Goal: Task Accomplishment & Management: Use online tool/utility

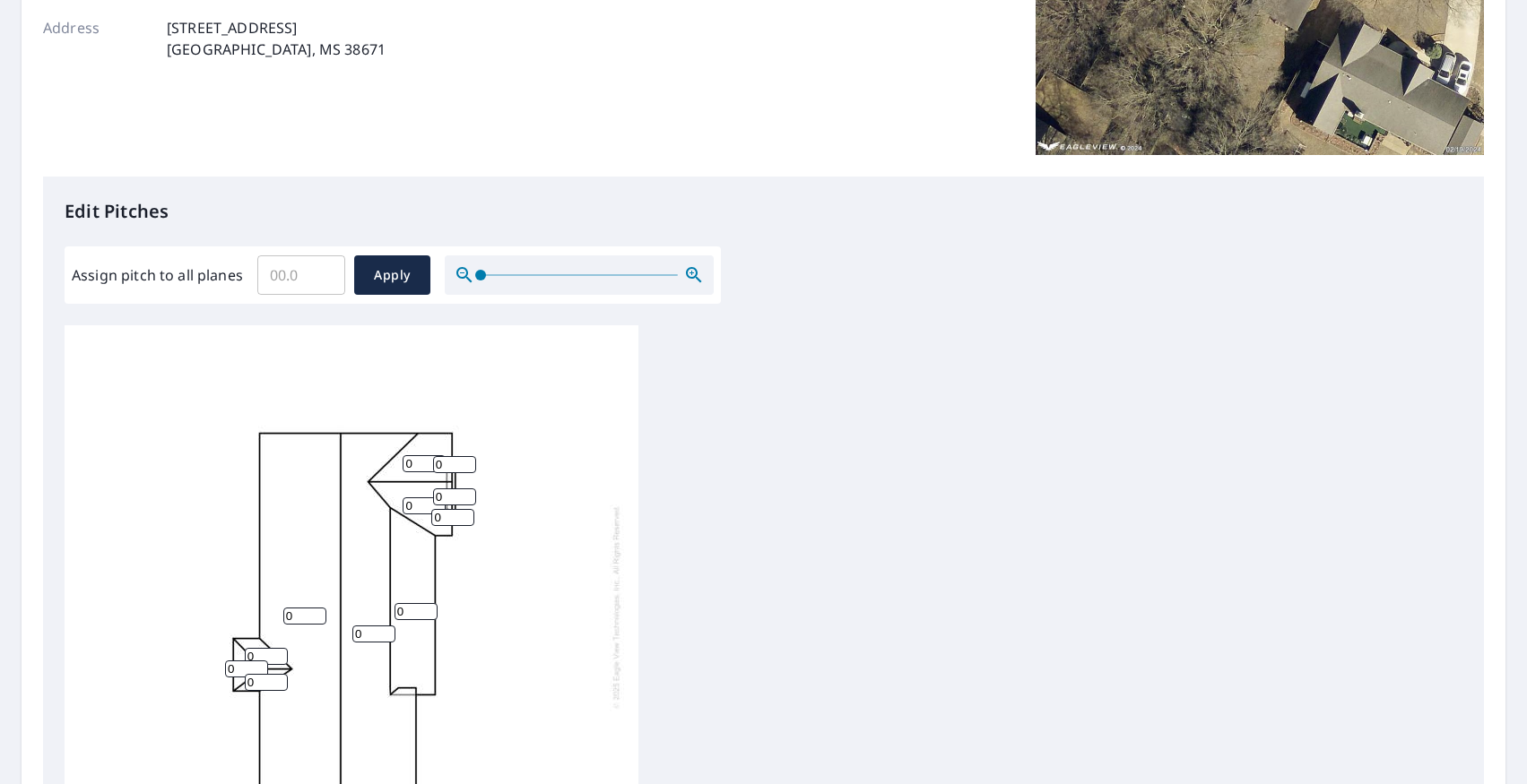
scroll to position [314, 0]
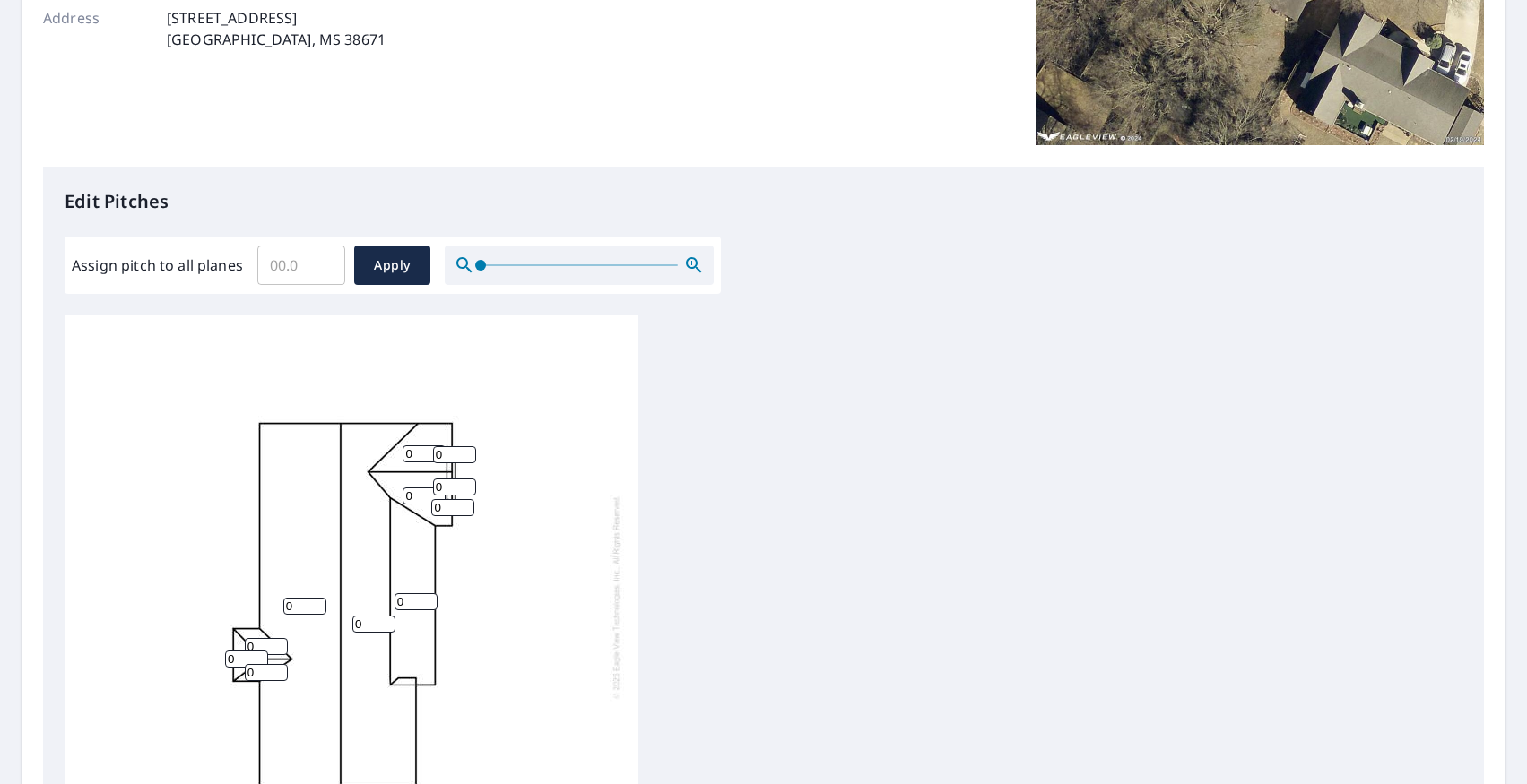
click at [289, 262] on input "Assign pitch to all planes" at bounding box center [301, 265] width 88 height 50
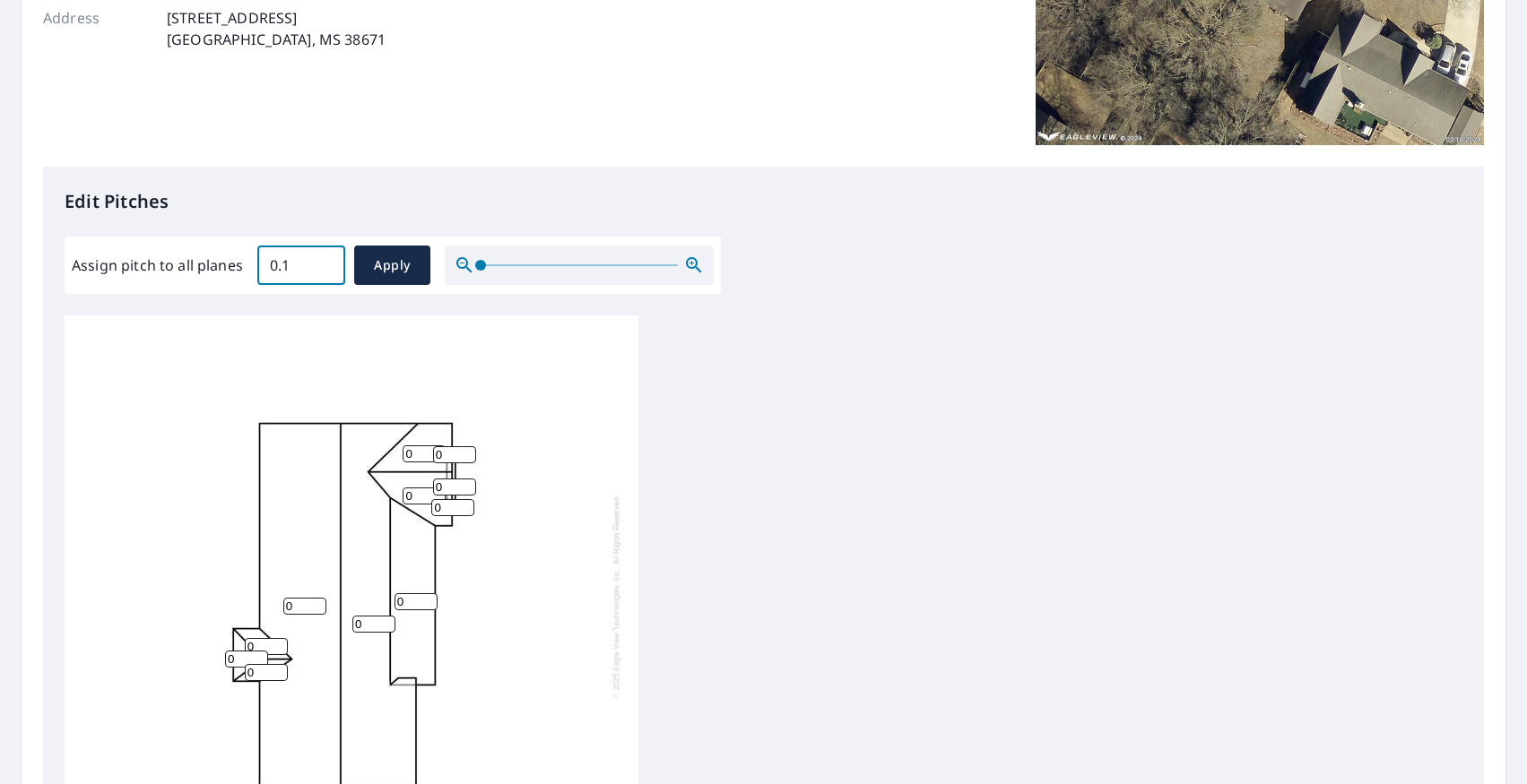
click at [325, 259] on input "0.1" at bounding box center [301, 265] width 88 height 50
click at [325, 259] on input "0.2" at bounding box center [301, 265] width 88 height 50
click at [325, 259] on input "0.3" at bounding box center [301, 265] width 88 height 50
click at [325, 259] on input "0.4" at bounding box center [301, 265] width 88 height 50
click at [325, 259] on input "0.5" at bounding box center [301, 265] width 88 height 50
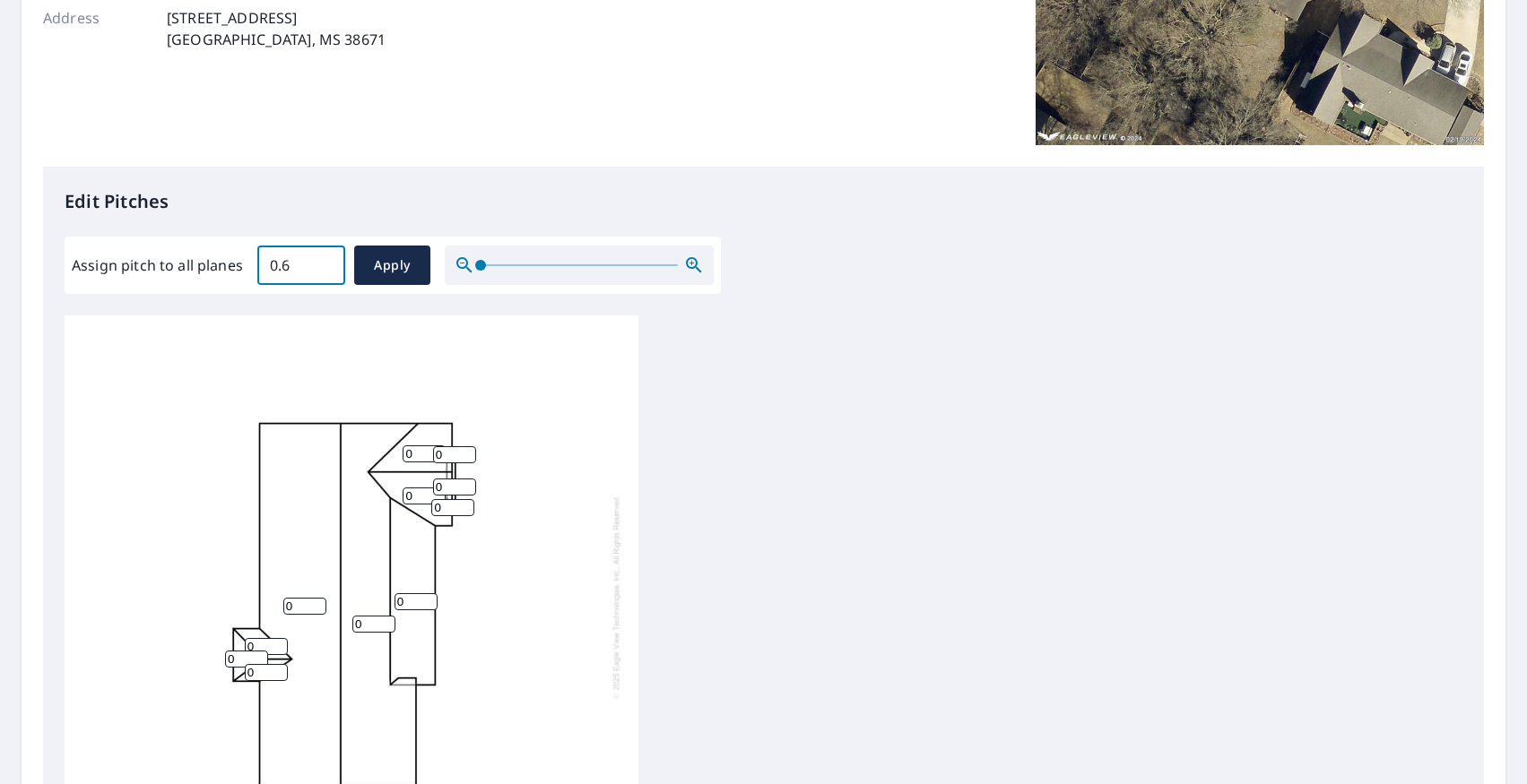
click at [325, 259] on input "0.6" at bounding box center [301, 265] width 88 height 50
click at [325, 259] on input "0.7" at bounding box center [301, 265] width 88 height 50
click at [325, 259] on input "0.8" at bounding box center [301, 265] width 88 height 50
click at [325, 259] on input "0.9" at bounding box center [301, 265] width 88 height 50
click at [325, 259] on input "1" at bounding box center [301, 265] width 88 height 50
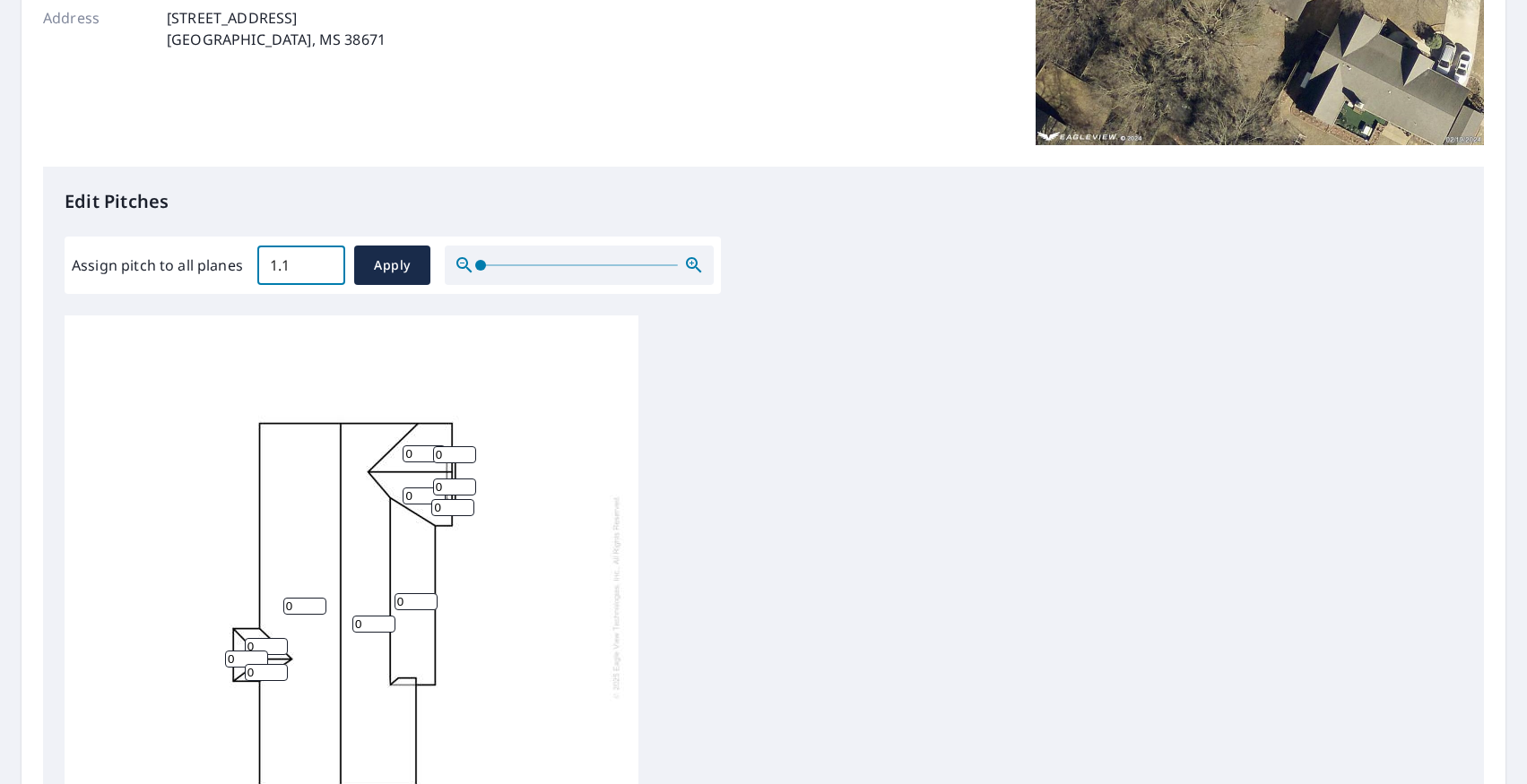
click at [325, 259] on input "1.1" at bounding box center [301, 265] width 88 height 50
click at [325, 259] on input "1.2" at bounding box center [301, 265] width 88 height 50
click at [325, 259] on input "1.3" at bounding box center [301, 265] width 88 height 50
click at [325, 259] on input "1.4" at bounding box center [301, 265] width 88 height 50
click at [325, 259] on input "1.5" at bounding box center [301, 265] width 88 height 50
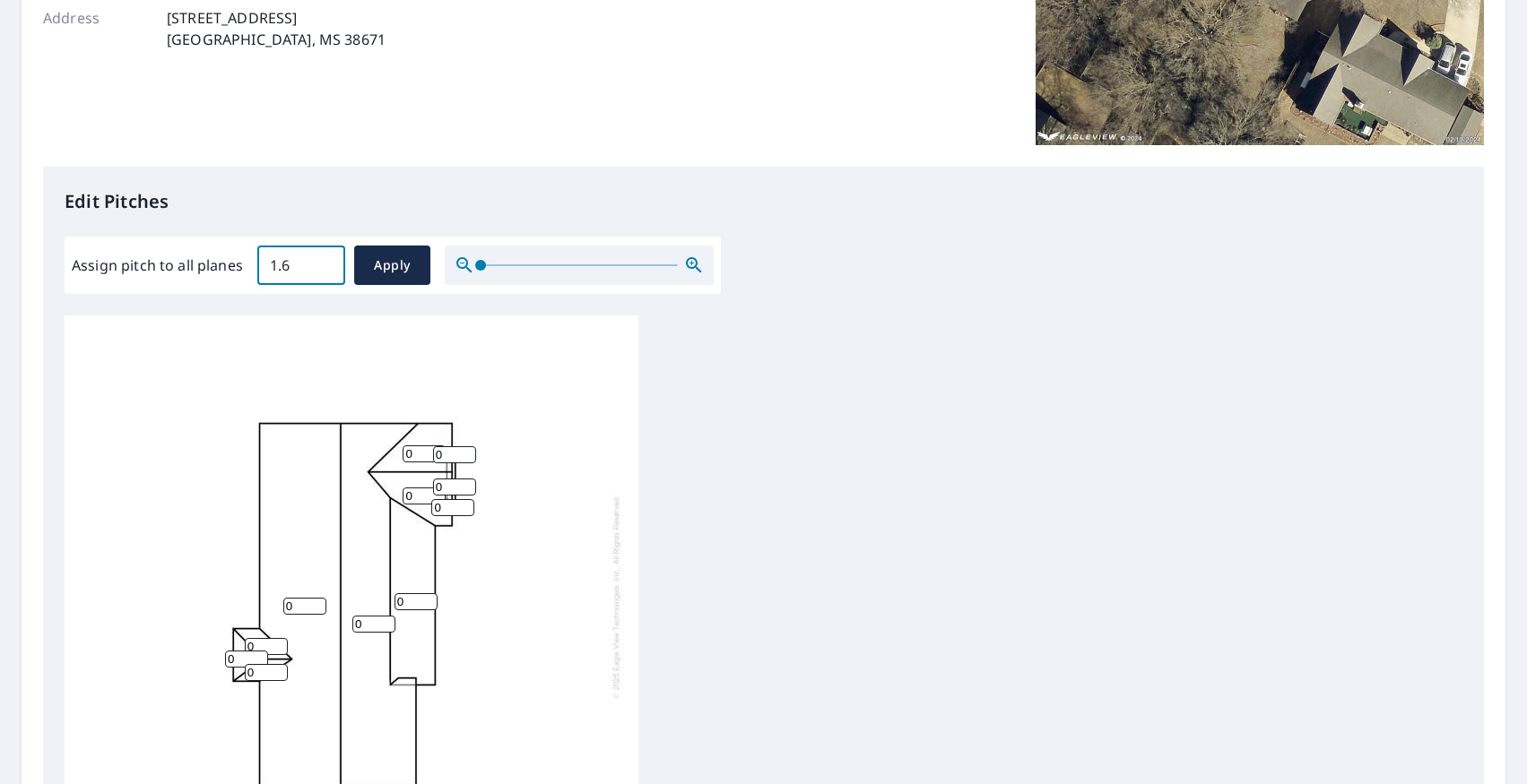
click at [325, 259] on input "1.6" at bounding box center [301, 265] width 88 height 50
click at [325, 259] on input "1.7" at bounding box center [301, 265] width 88 height 50
click at [325, 259] on input "1.8" at bounding box center [301, 265] width 88 height 50
click at [325, 259] on input "1.9" at bounding box center [301, 265] width 88 height 50
click at [325, 259] on input "2" at bounding box center [301, 265] width 88 height 50
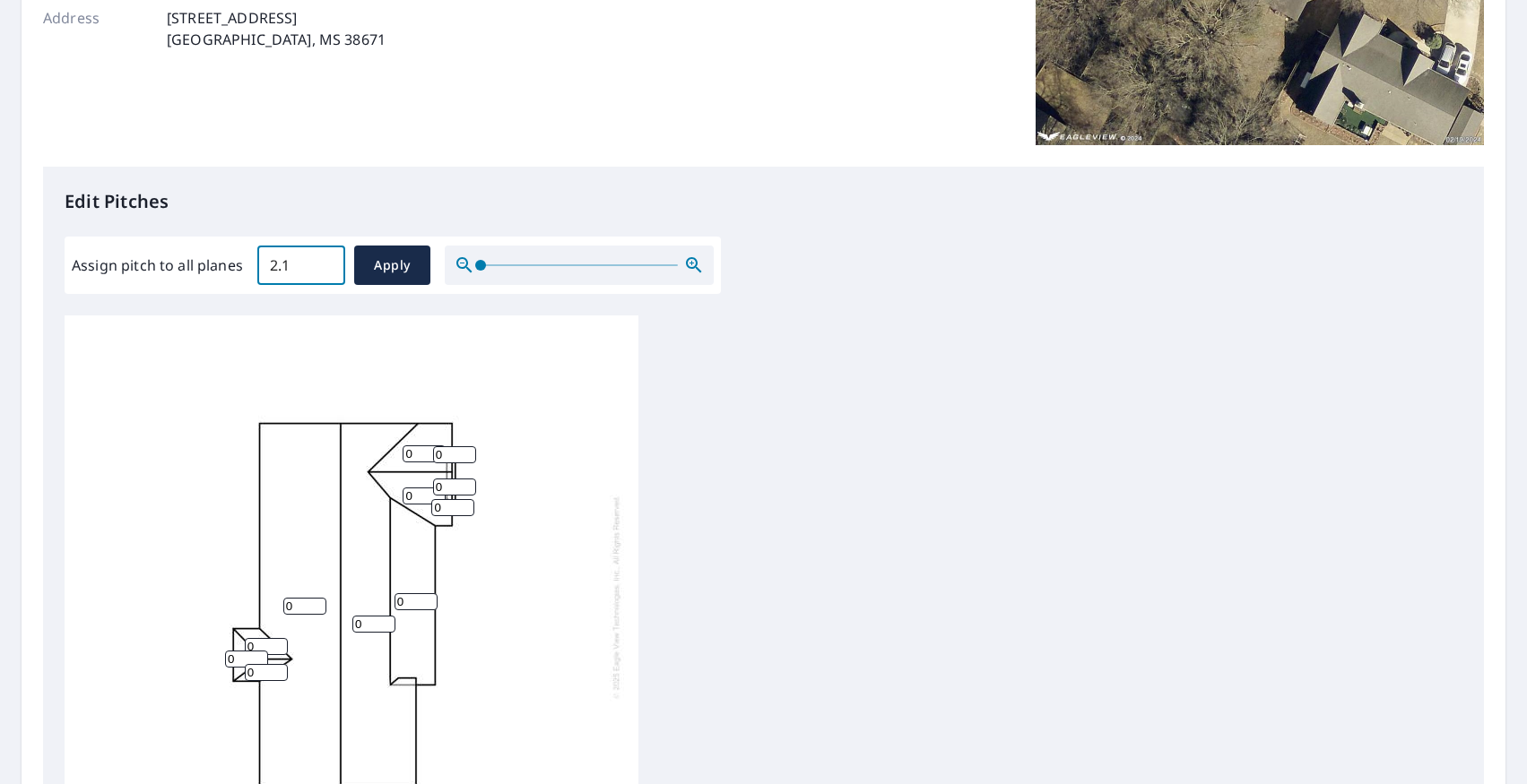
click at [325, 259] on input "2.1" at bounding box center [301, 265] width 88 height 50
click at [325, 259] on input "2.2" at bounding box center [301, 265] width 88 height 50
click at [325, 259] on input "2.3" at bounding box center [301, 265] width 88 height 50
click at [325, 259] on input "2.4" at bounding box center [301, 265] width 88 height 50
click at [325, 259] on input "2.5" at bounding box center [301, 265] width 88 height 50
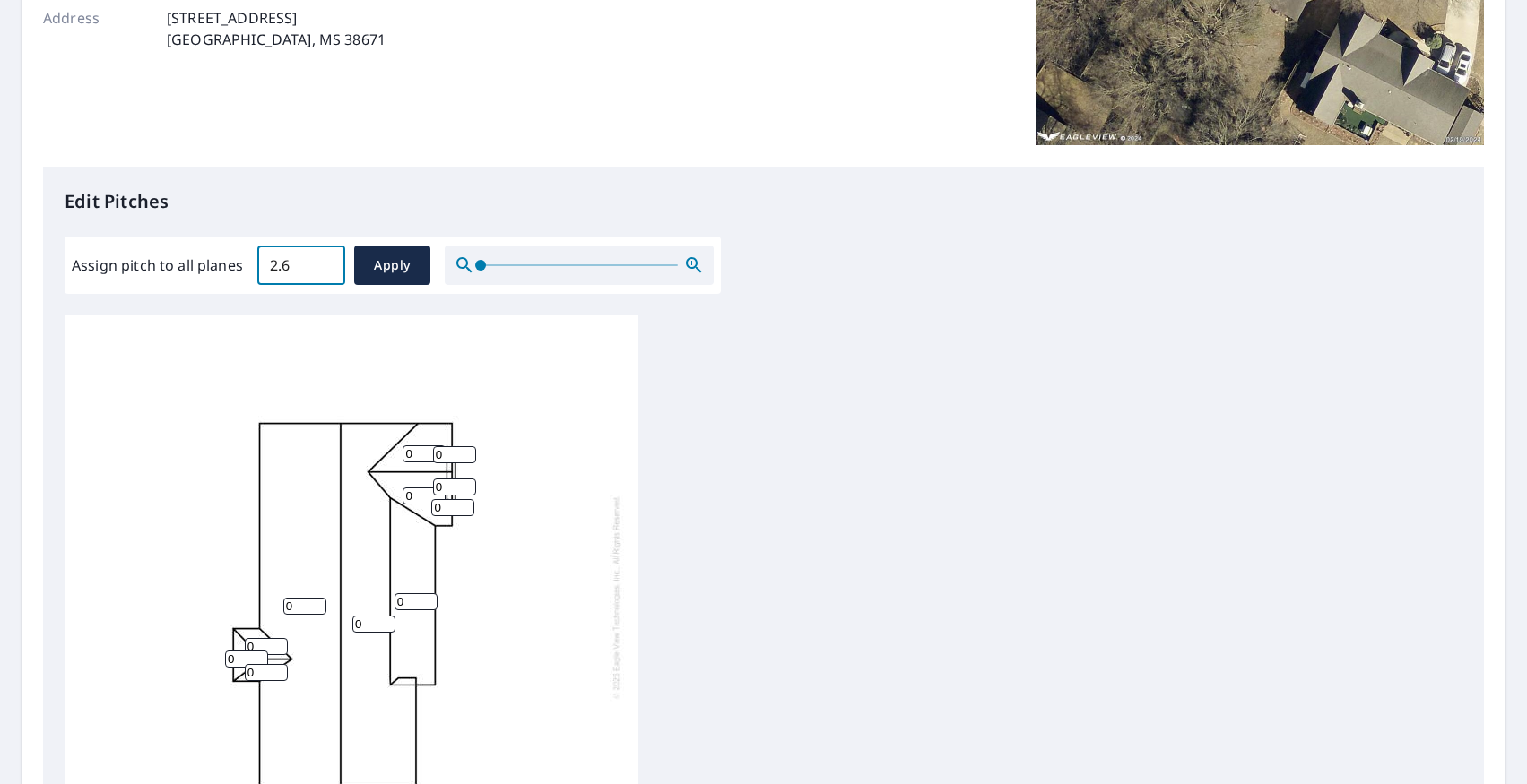
click at [325, 259] on input "2.6" at bounding box center [301, 265] width 88 height 50
click at [325, 259] on input "2.7" at bounding box center [301, 265] width 88 height 50
click at [325, 259] on input "7.4" at bounding box center [301, 265] width 88 height 50
click at [325, 259] on input "7.5" at bounding box center [301, 265] width 88 height 50
click at [325, 259] on input "7.6" at bounding box center [301, 265] width 88 height 50
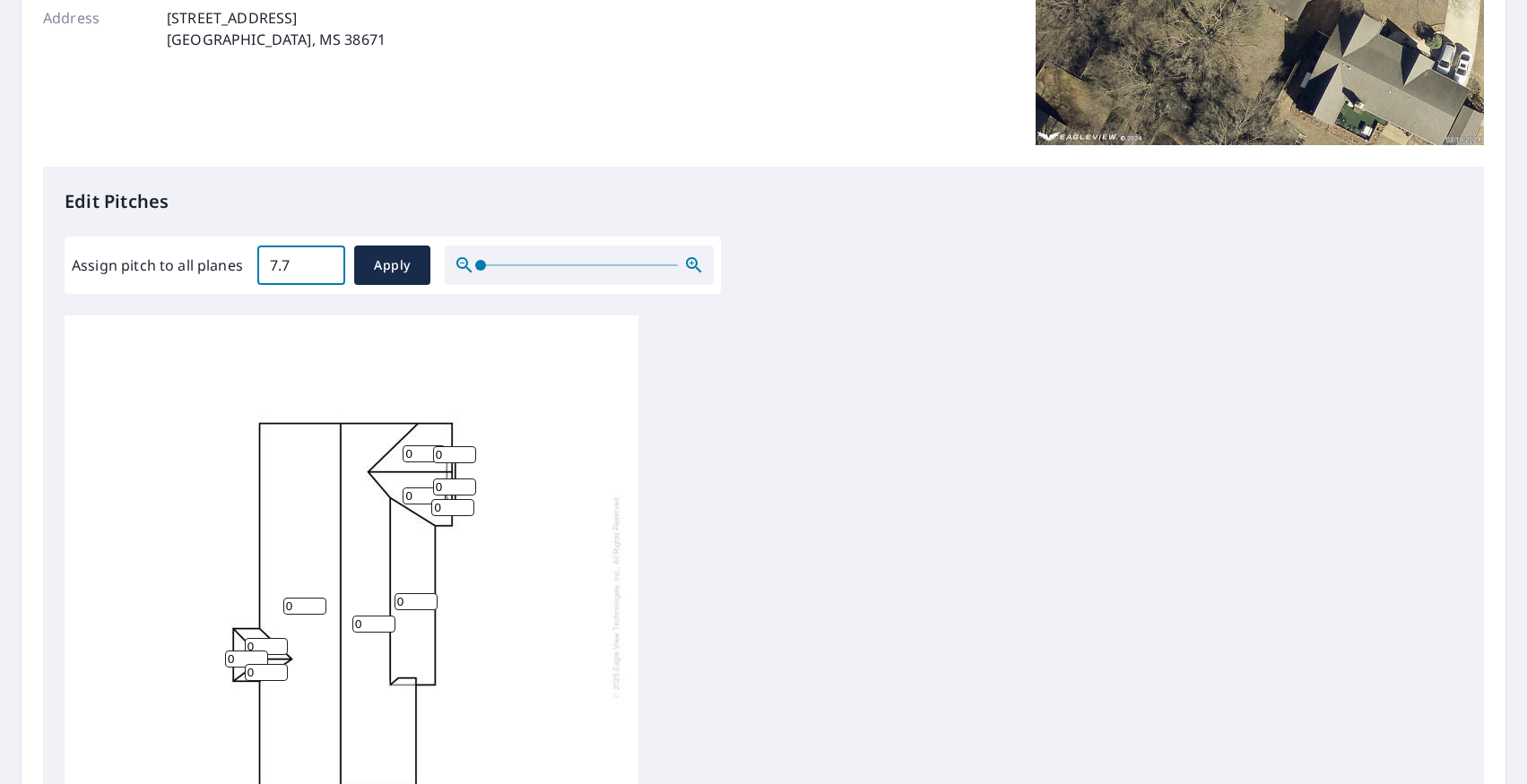
click at [325, 259] on input "7.7" at bounding box center [301, 265] width 88 height 50
click at [325, 259] on input "7.8" at bounding box center [301, 265] width 88 height 50
click at [325, 259] on input "7.9" at bounding box center [301, 265] width 88 height 50
click at [325, 259] on input "8" at bounding box center [301, 265] width 88 height 50
click at [325, 259] on input "8.1" at bounding box center [301, 265] width 88 height 50
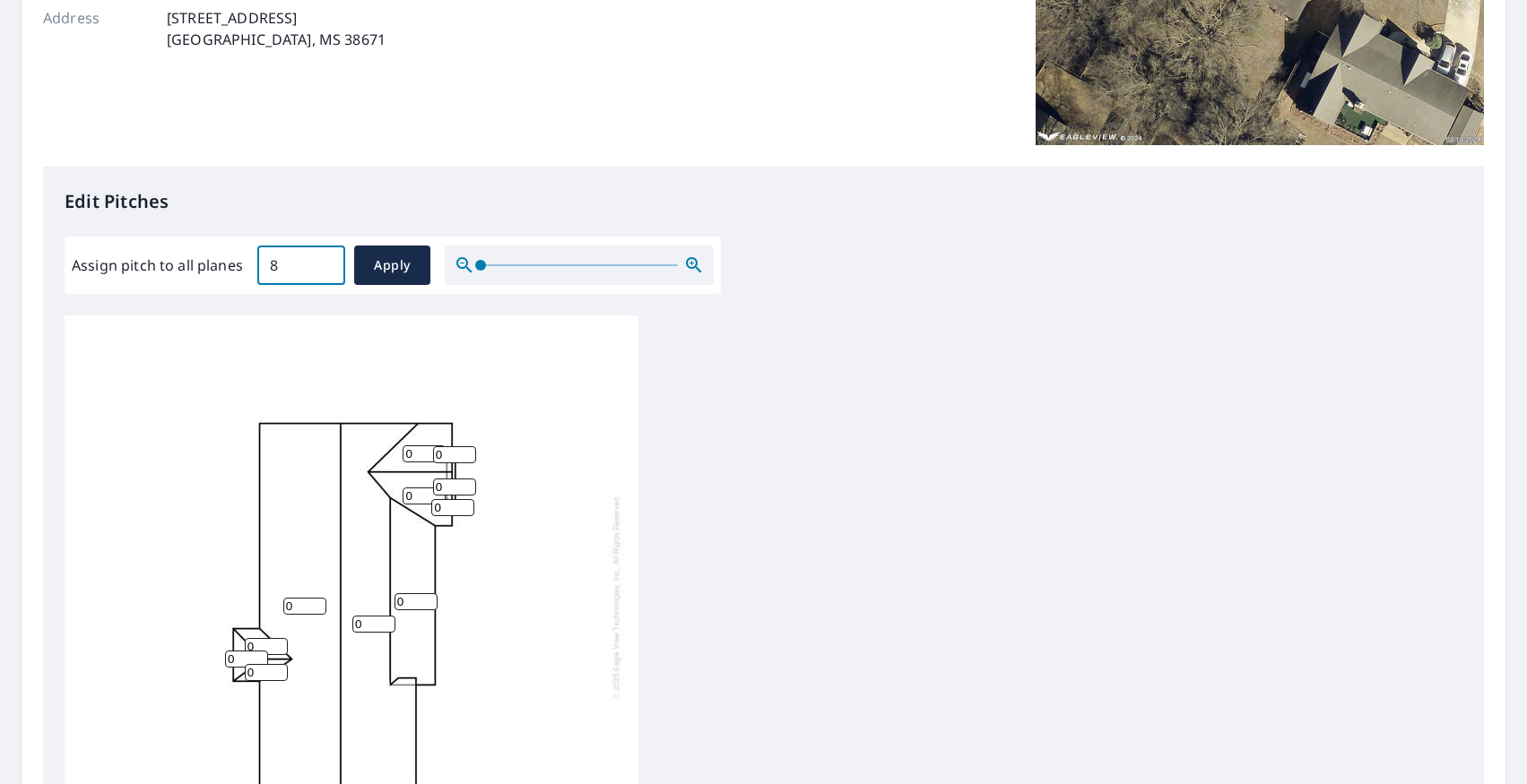
click at [324, 271] on input "8" at bounding box center [301, 265] width 88 height 50
click at [324, 271] on input "7.9" at bounding box center [301, 265] width 88 height 50
click at [324, 271] on input "7.8" at bounding box center [301, 265] width 88 height 50
click at [324, 271] on input "7.7" at bounding box center [301, 265] width 88 height 50
click at [324, 271] on input "7.6" at bounding box center [301, 265] width 88 height 50
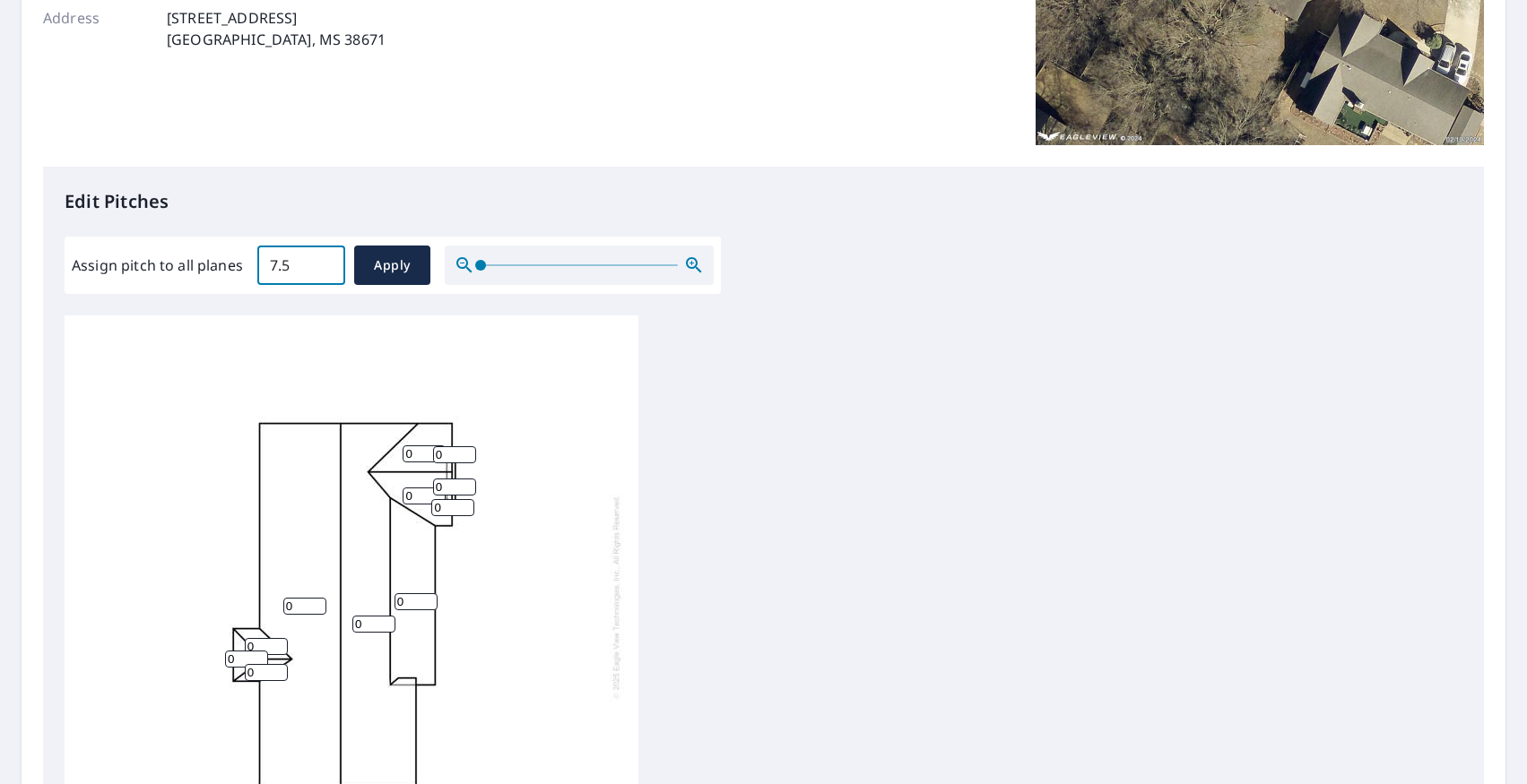
click at [324, 271] on input "7.5" at bounding box center [301, 265] width 88 height 50
click at [324, 271] on input "7.4" at bounding box center [301, 265] width 88 height 50
click at [324, 271] on input "7.3" at bounding box center [301, 265] width 88 height 50
click at [324, 271] on input "7.2" at bounding box center [301, 265] width 88 height 50
click at [324, 271] on input "7.1" at bounding box center [301, 265] width 88 height 50
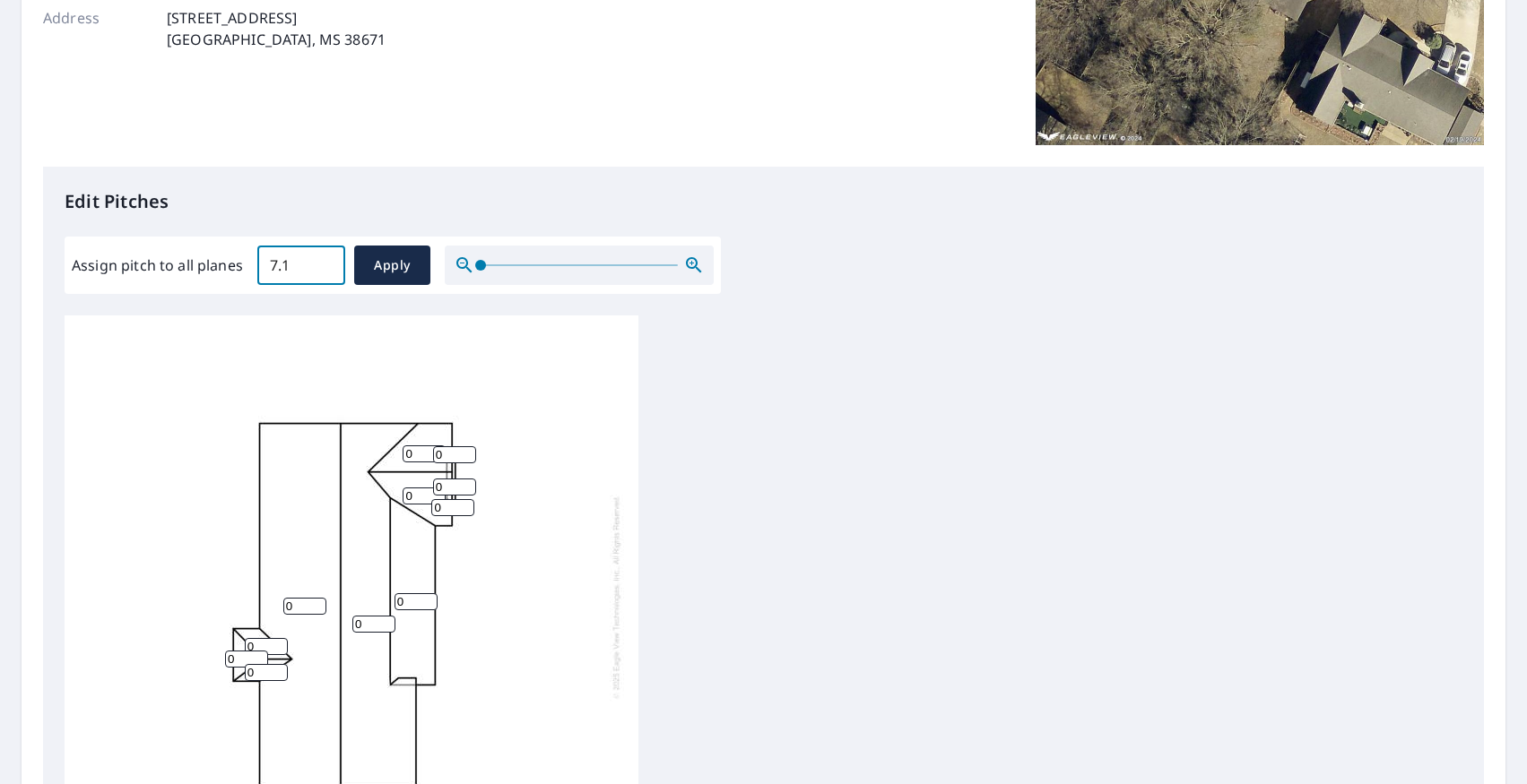
type input "7"
click at [324, 271] on input "7" at bounding box center [301, 265] width 88 height 50
click at [323, 332] on div "0 0 0 0 0 0 0 0 0 0 0" at bounding box center [352, 596] width 574 height 563
click at [389, 271] on span "Apply" at bounding box center [393, 266] width 48 height 23
type input "7"
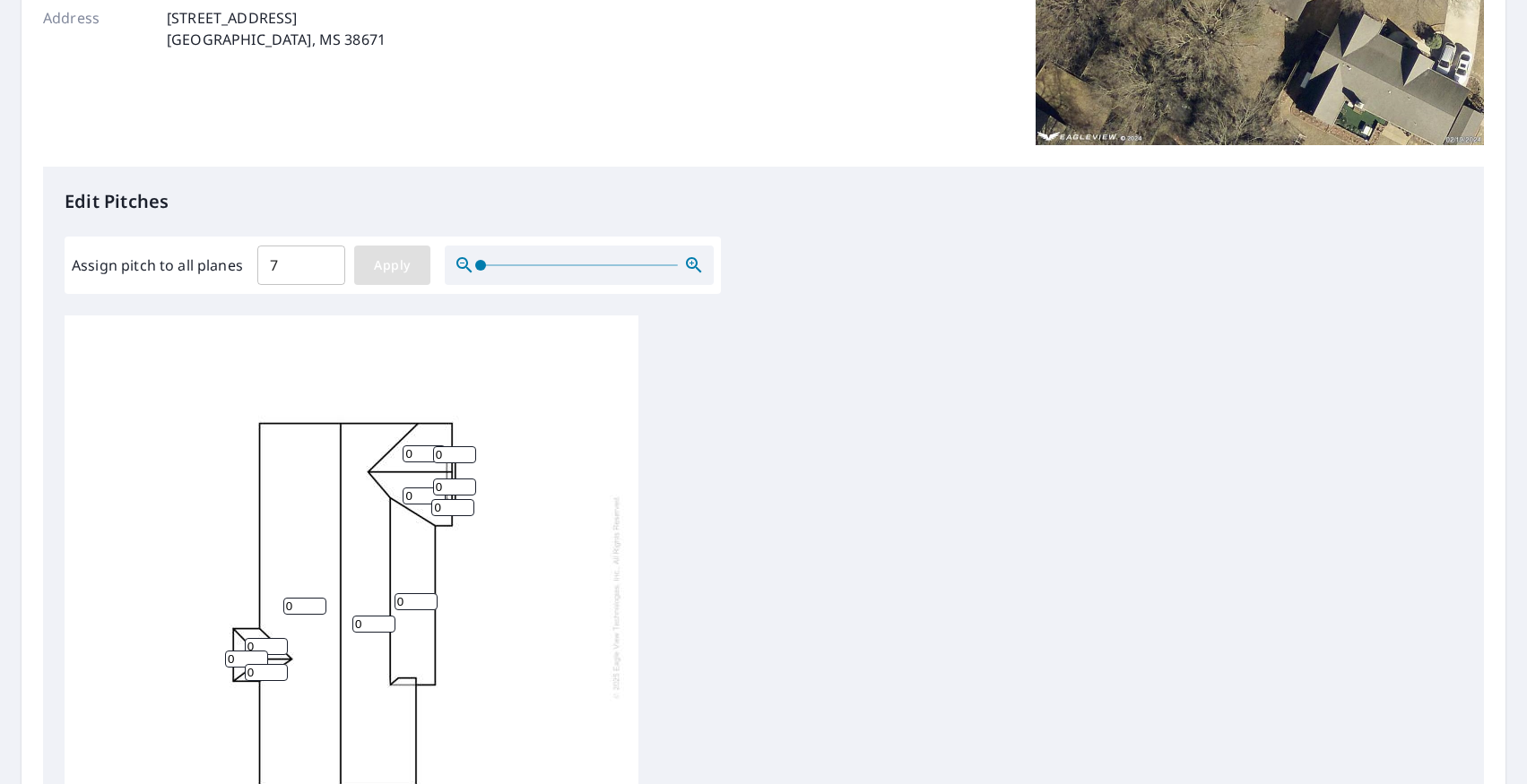
type input "7"
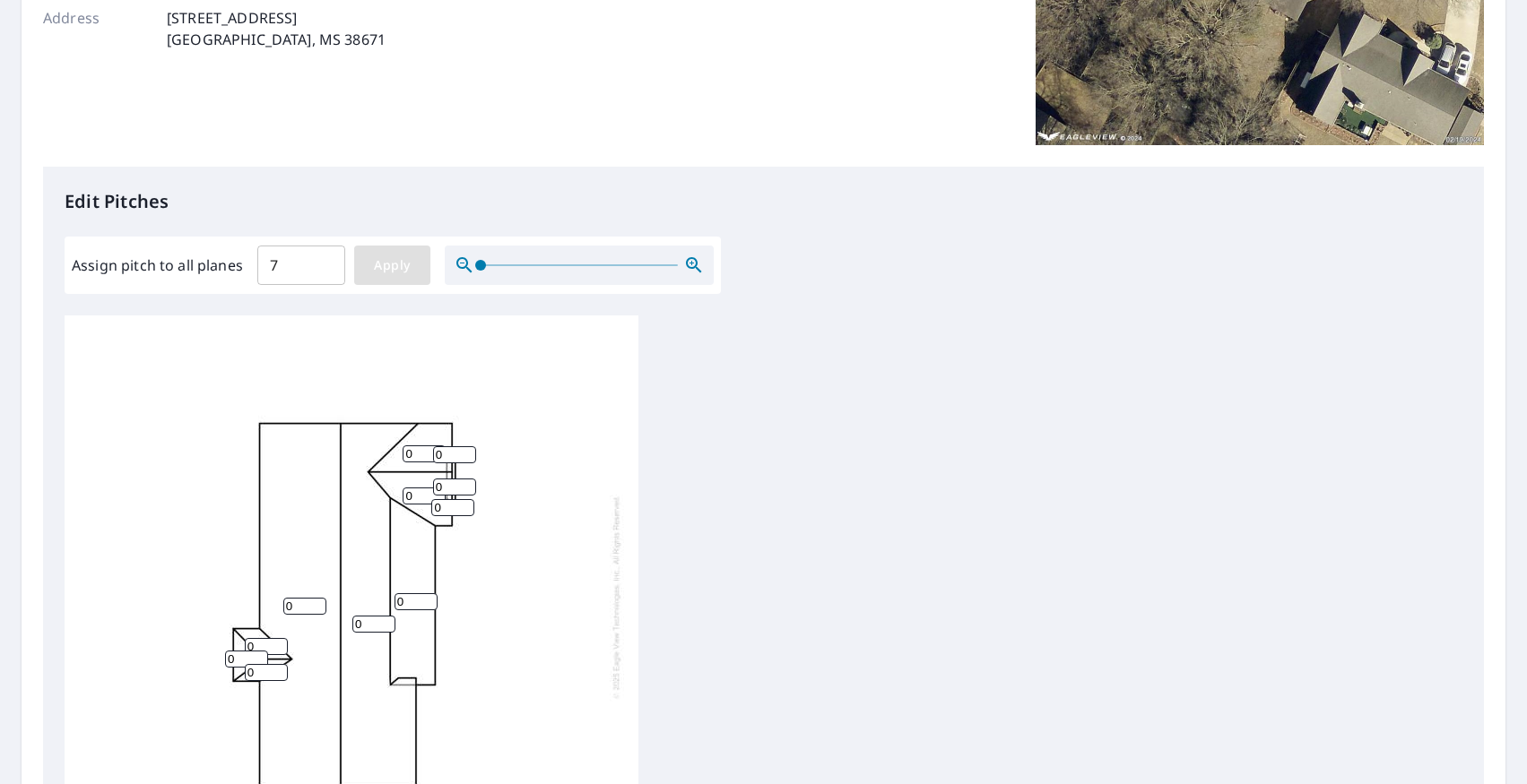
type input "7"
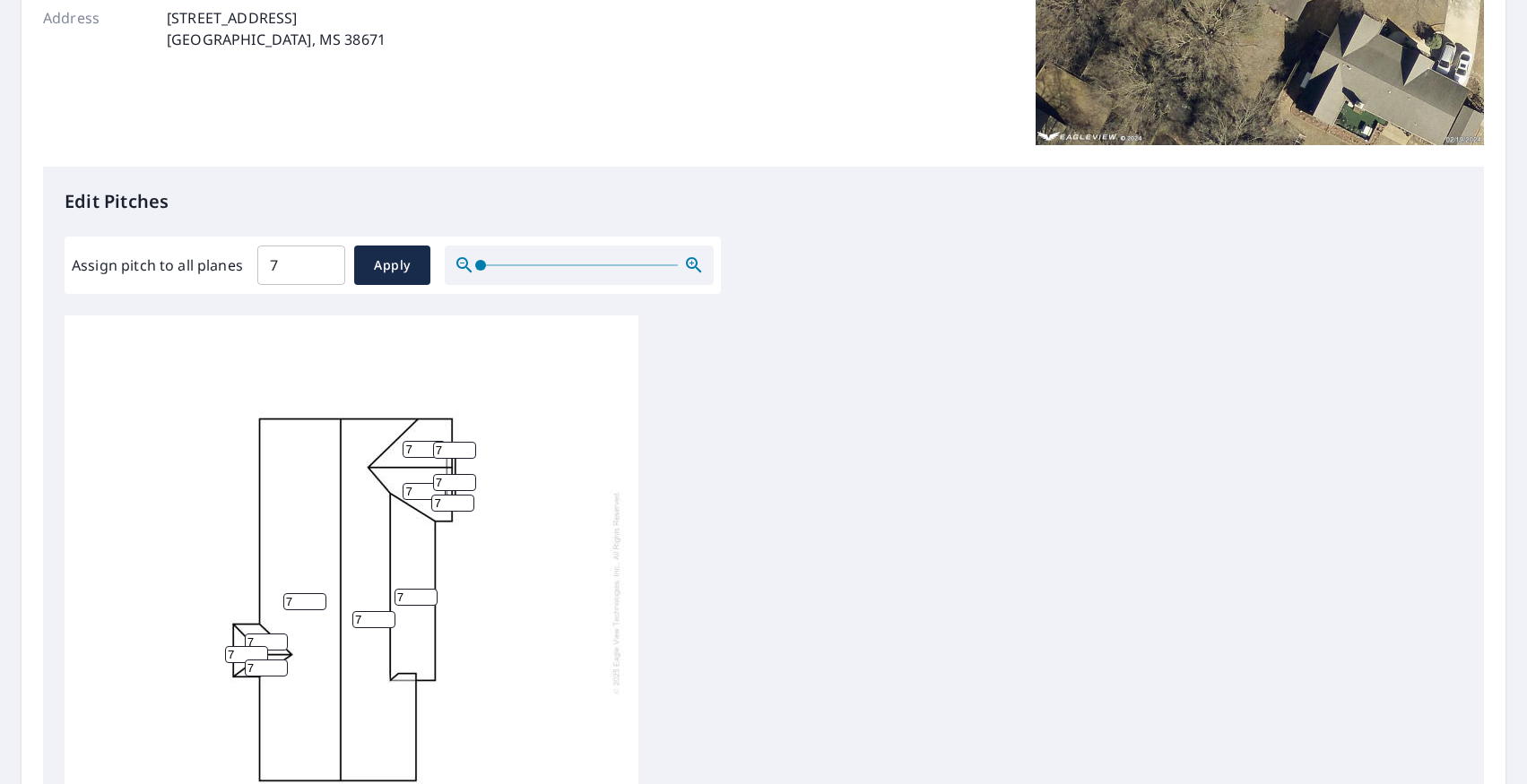
scroll to position [5, 0]
click at [430, 600] on input "6" at bounding box center [416, 597] width 43 height 17
click at [430, 600] on input "5" at bounding box center [416, 597] width 43 height 17
click at [430, 600] on input "4" at bounding box center [416, 597] width 43 height 17
click at [430, 600] on input "3" at bounding box center [416, 597] width 43 height 17
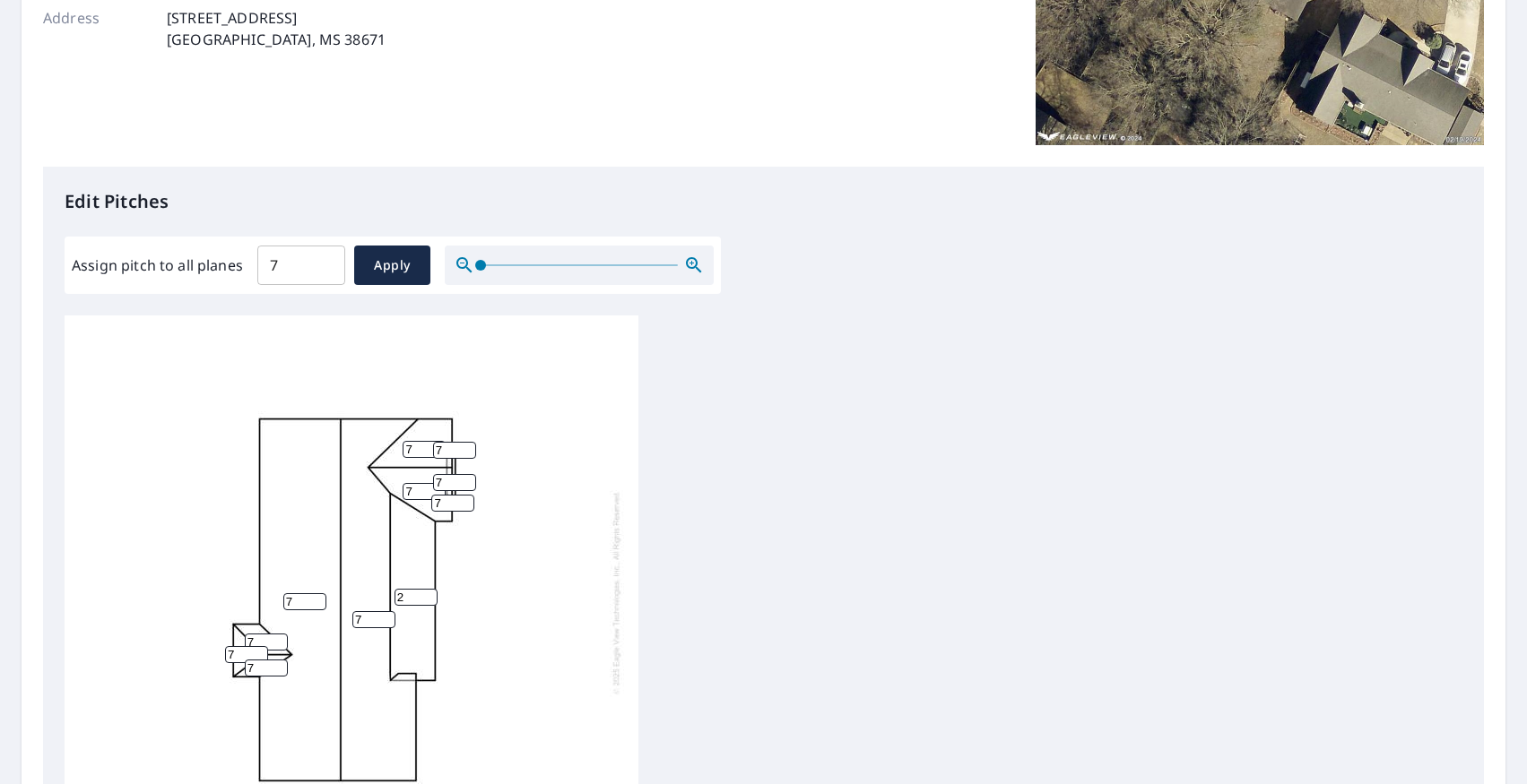
click at [430, 600] on input "2" at bounding box center [416, 597] width 43 height 17
click at [430, 600] on input "1" at bounding box center [416, 597] width 43 height 17
click at [432, 593] on input "2" at bounding box center [416, 597] width 43 height 17
click at [432, 593] on input "3" at bounding box center [416, 597] width 43 height 17
type input "4"
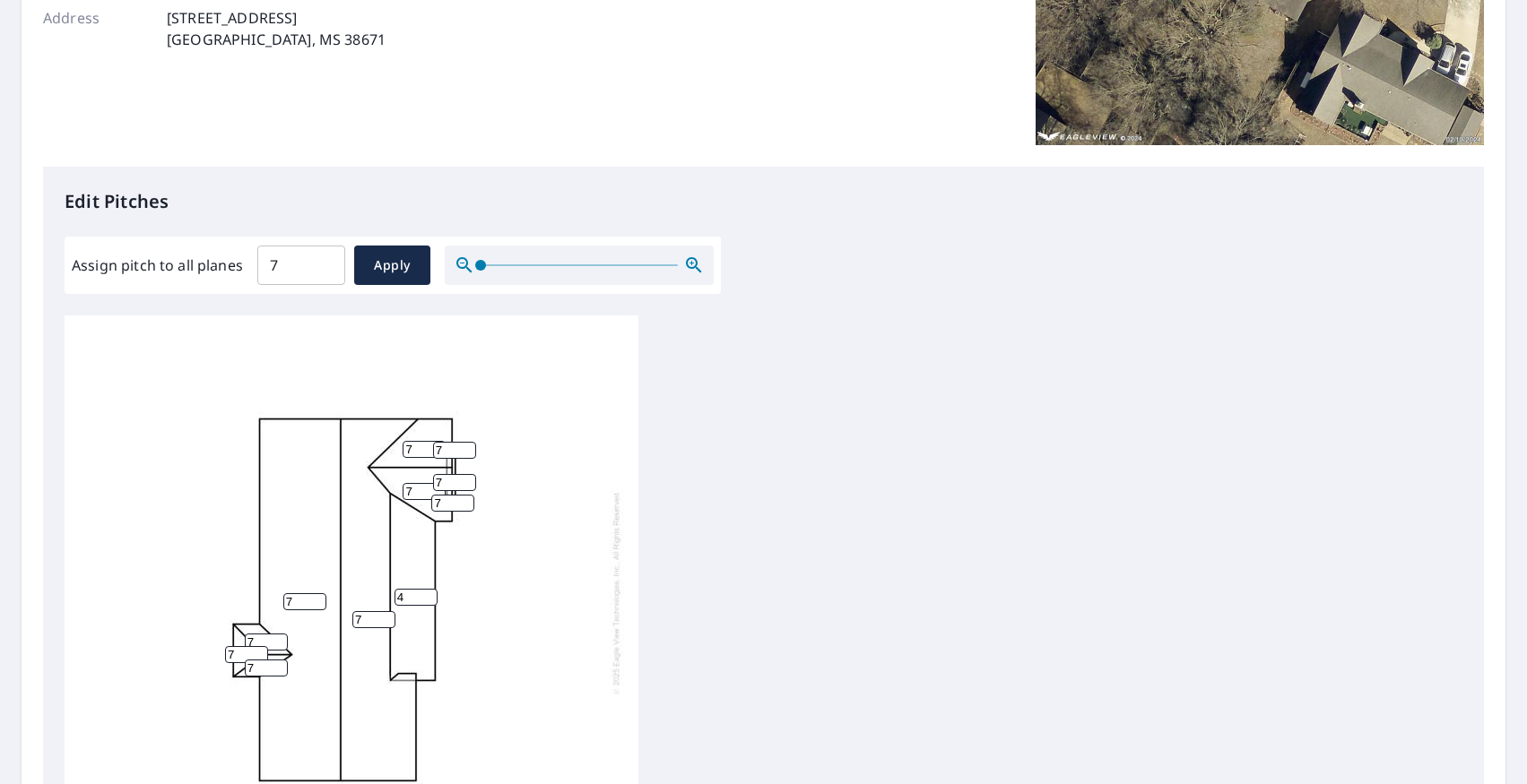
click at [432, 593] on input "4" at bounding box center [416, 597] width 43 height 17
click at [504, 592] on div "7 7 4 7 7 7 7 7 7 7 7" at bounding box center [352, 592] width 574 height 563
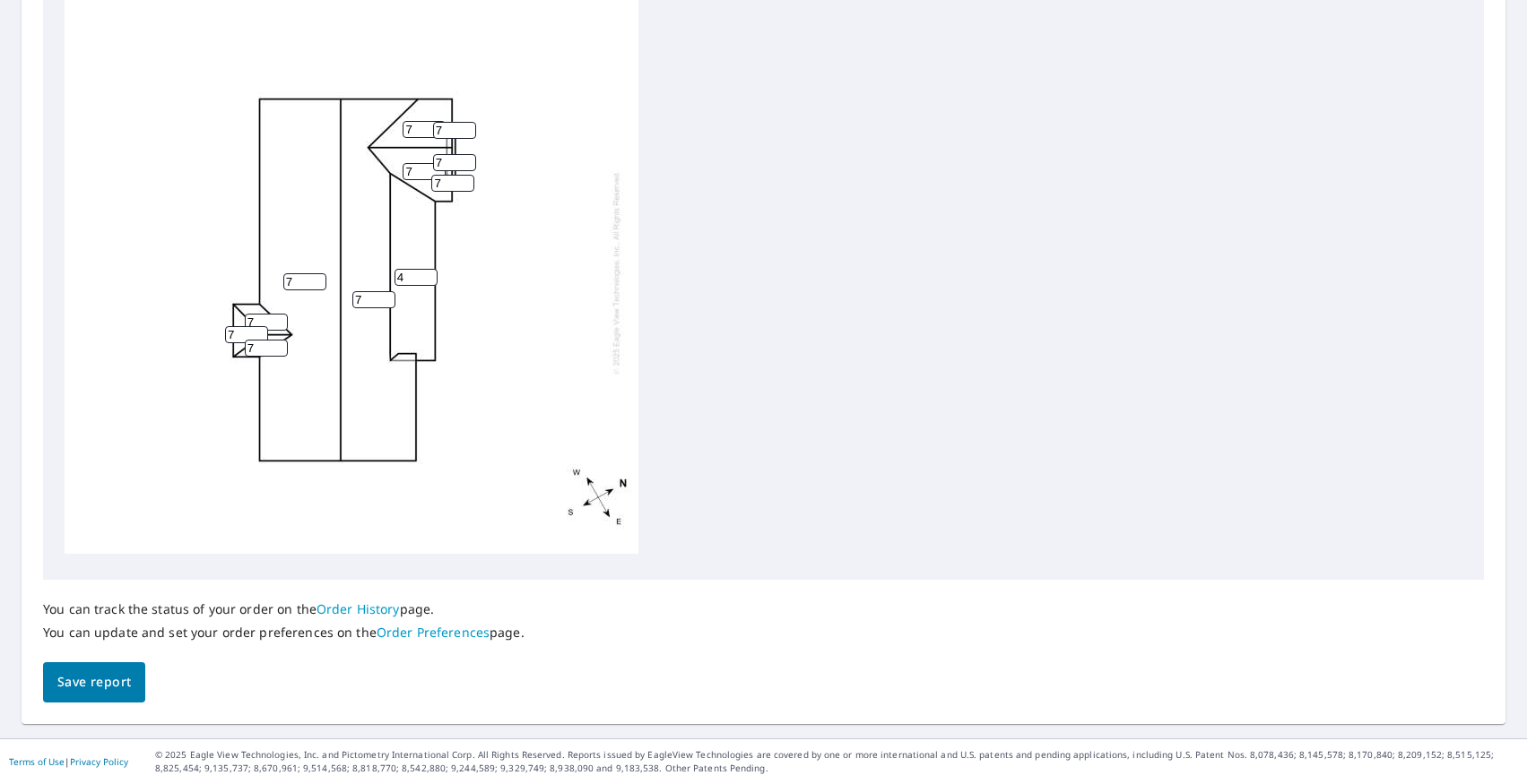
scroll to position [633, 0]
click at [88, 676] on span "Save report" at bounding box center [93, 684] width 73 height 23
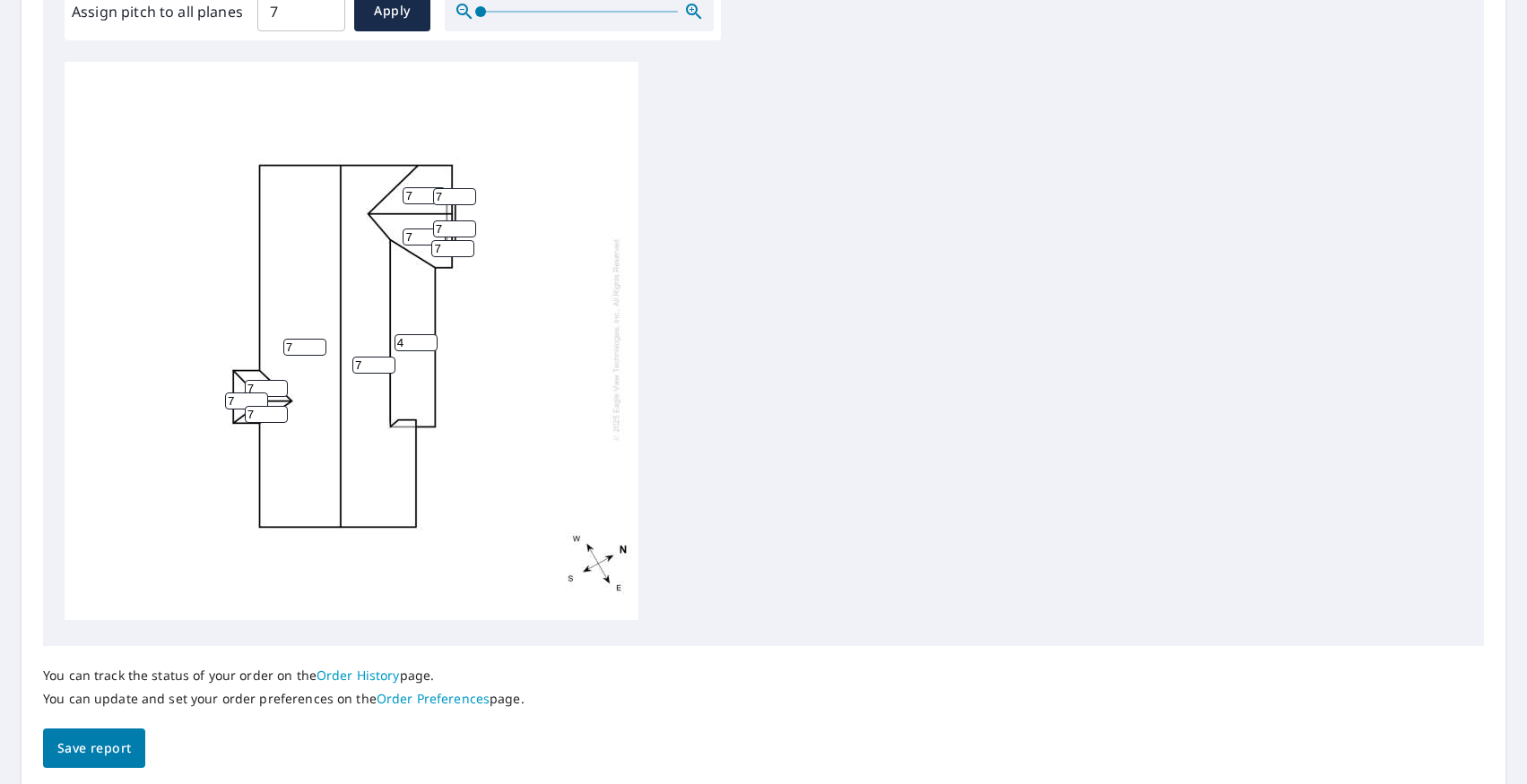
scroll to position [0, 0]
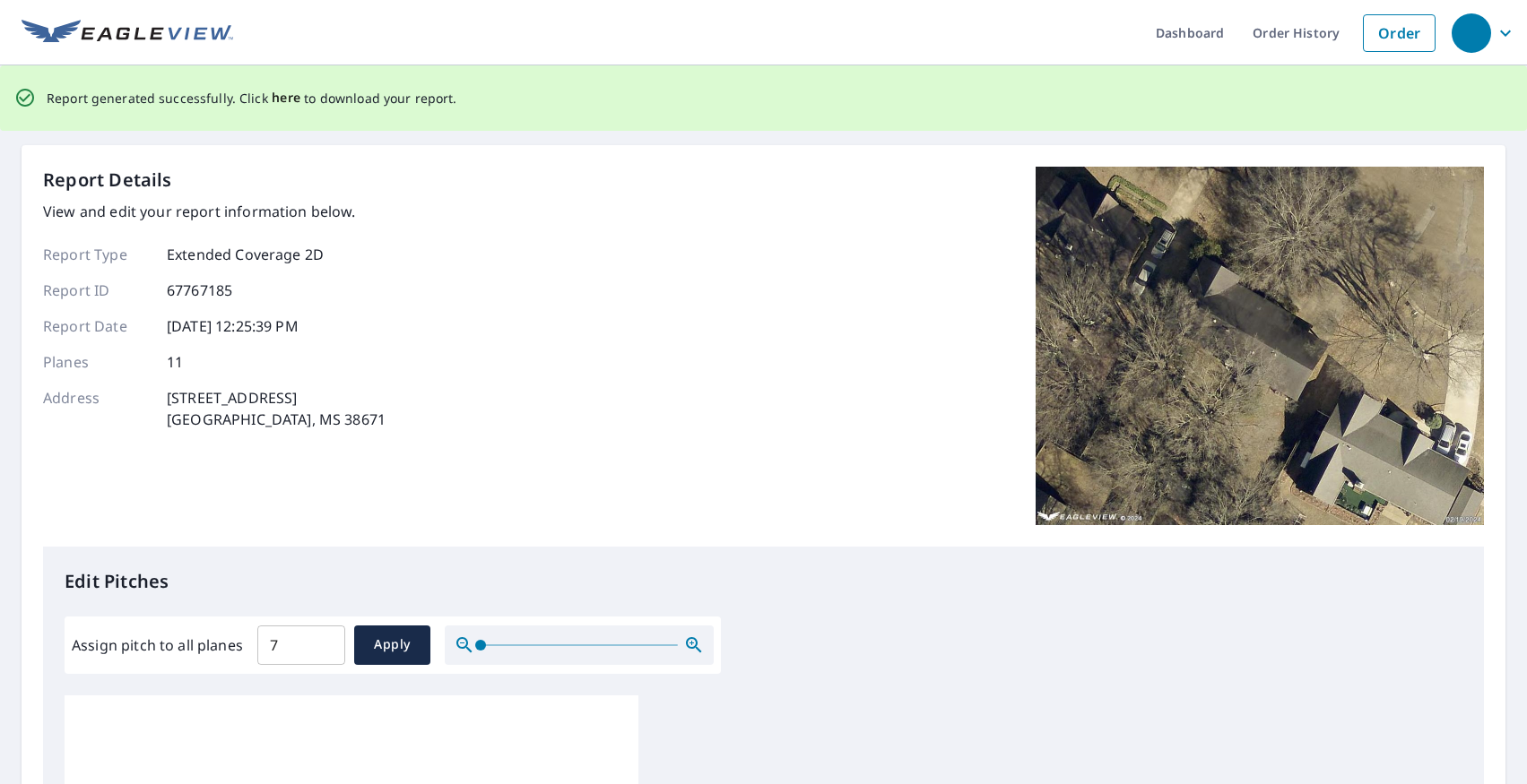
click at [281, 96] on span "here" at bounding box center [286, 98] width 30 height 23
